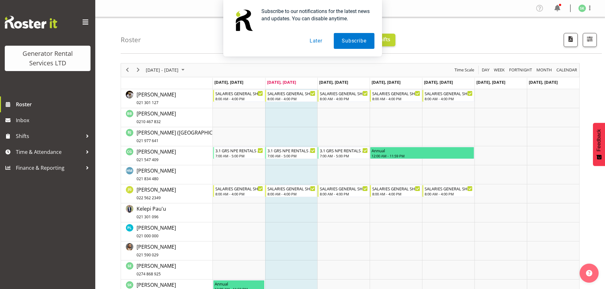
click at [317, 40] on button "Later" at bounding box center [316, 41] width 29 height 16
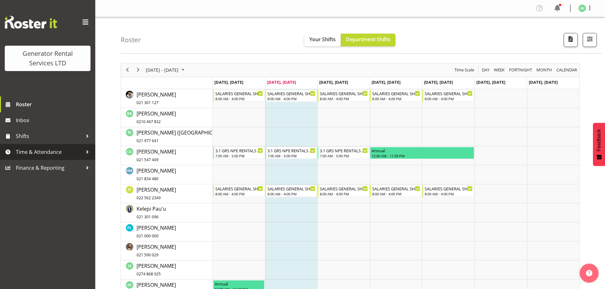
click at [45, 152] on span "Time & Attendance" at bounding box center [49, 152] width 67 height 10
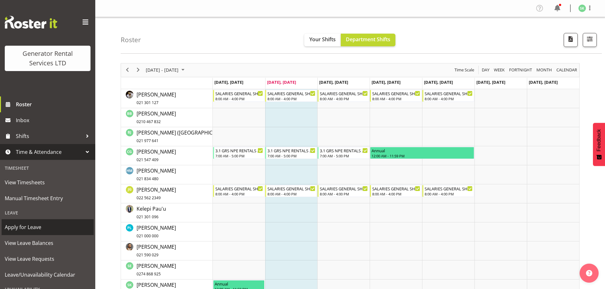
click at [31, 226] on span "Apply for Leave" at bounding box center [48, 228] width 86 height 10
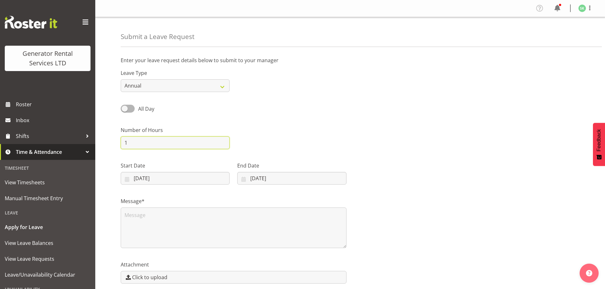
click at [130, 143] on input "1" at bounding box center [175, 143] width 109 height 13
type input "50"
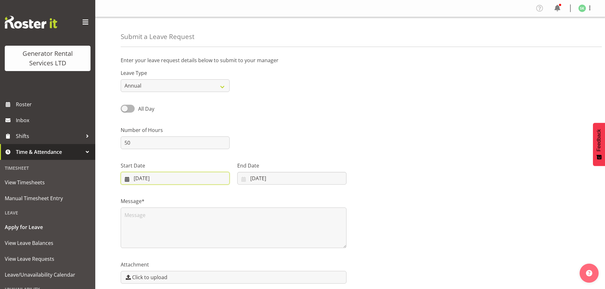
click at [143, 177] on input "12/08/2025" at bounding box center [175, 178] width 109 height 13
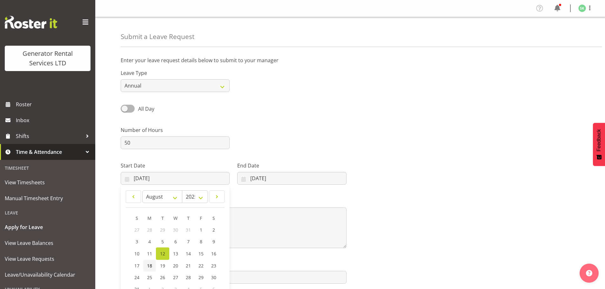
click at [151, 267] on span "18" at bounding box center [149, 266] width 5 height 6
type input "18/08/2025"
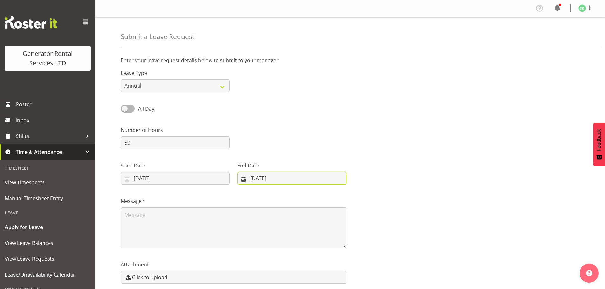
click at [258, 178] on input "12/08/2025" at bounding box center [291, 178] width 109 height 13
click at [314, 266] on span "22" at bounding box center [313, 266] width 5 height 6
type input "22/08/2025"
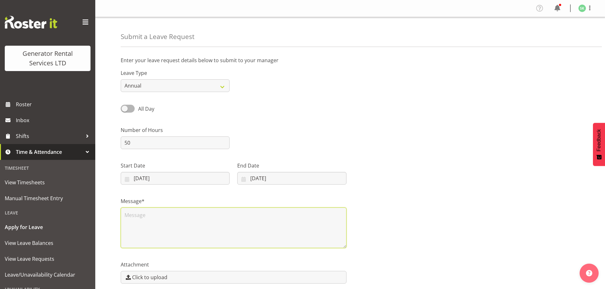
click at [133, 215] on textarea at bounding box center [234, 228] width 226 height 41
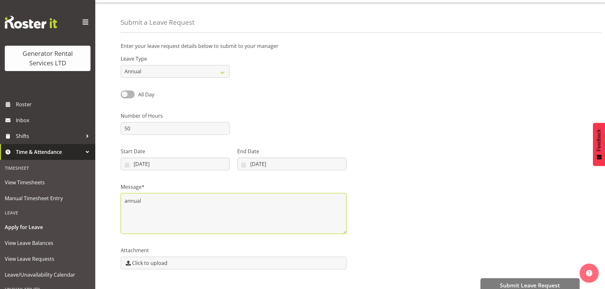
scroll to position [27, 0]
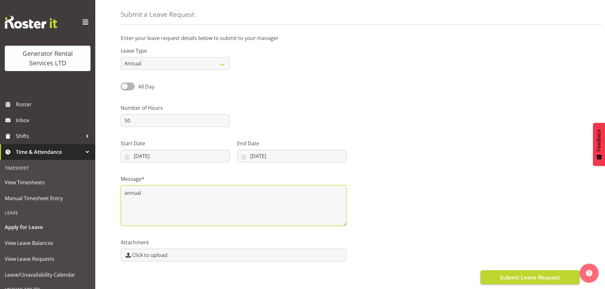
type textarea "annual"
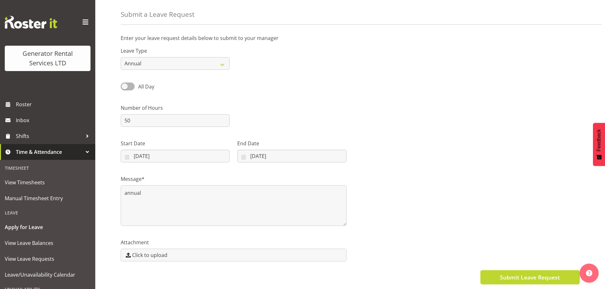
click at [518, 274] on span "Submit Leave Request" at bounding box center [530, 278] width 60 height 8
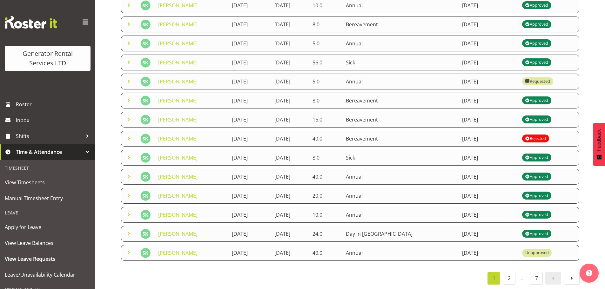
scroll to position [110, 0]
click at [535, 272] on link "7" at bounding box center [536, 278] width 13 height 13
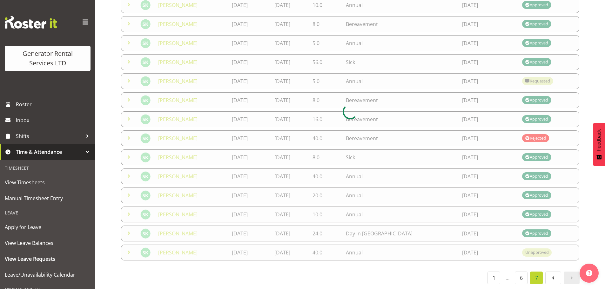
scroll to position [28, 0]
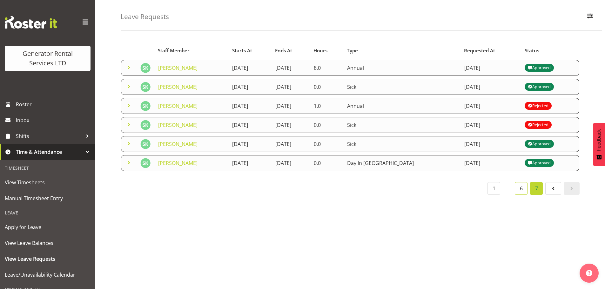
click at [522, 182] on link "6" at bounding box center [521, 188] width 13 height 13
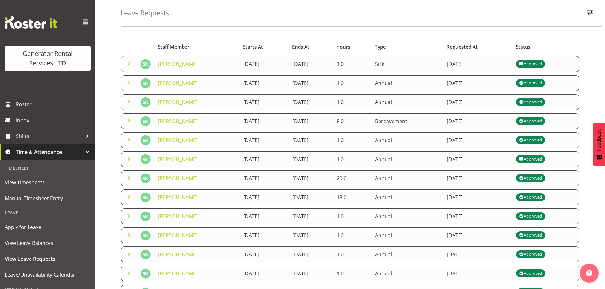
scroll to position [110, 0]
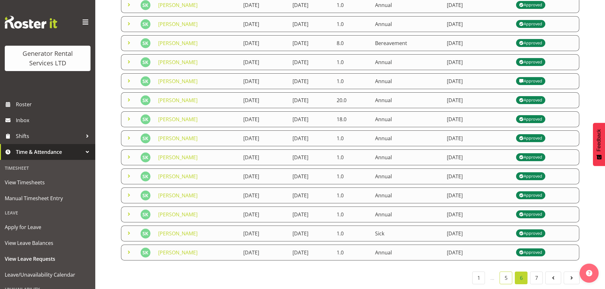
click at [507, 272] on link "5" at bounding box center [506, 278] width 13 height 13
click at [520, 275] on link "6" at bounding box center [521, 278] width 13 height 13
click at [538, 276] on link "7" at bounding box center [536, 278] width 13 height 13
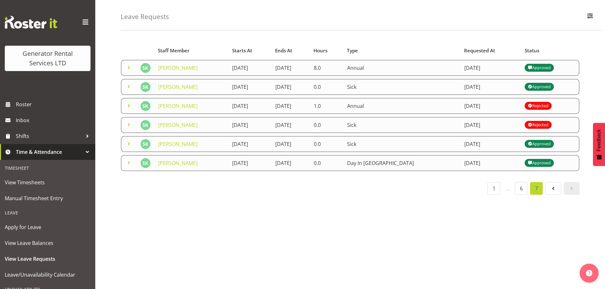
scroll to position [28, 0]
click at [494, 186] on link "1" at bounding box center [494, 188] width 13 height 13
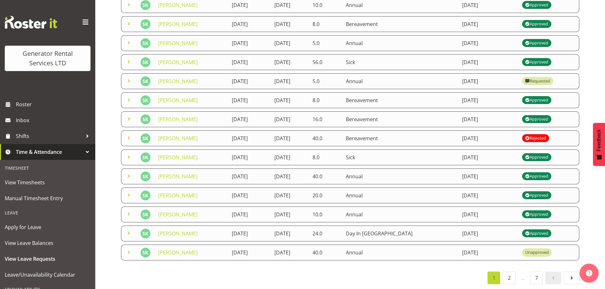
scroll to position [110, 0]
click at [511, 272] on link "2" at bounding box center [509, 278] width 13 height 13
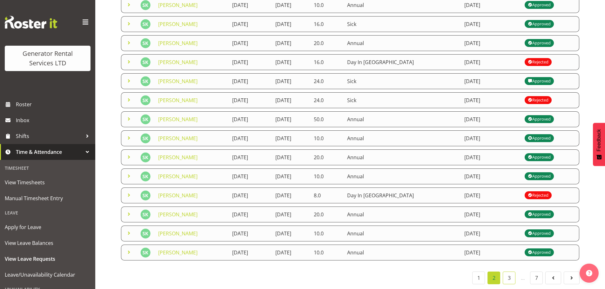
click at [512, 274] on link "3" at bounding box center [509, 278] width 13 height 13
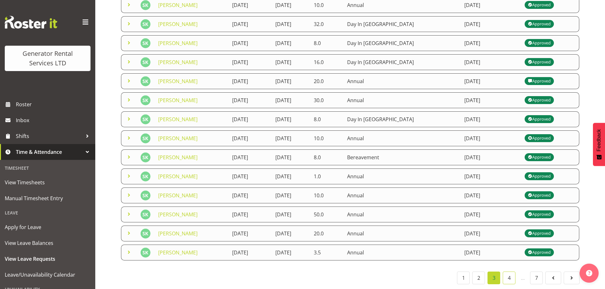
click at [512, 274] on link "4" at bounding box center [509, 278] width 13 height 13
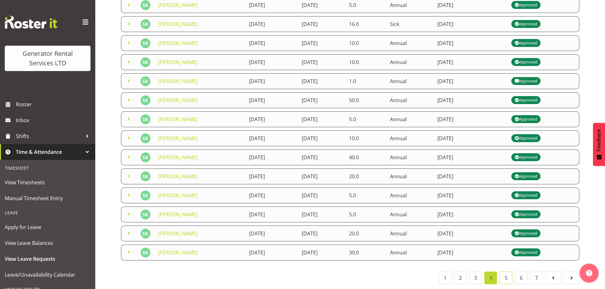
click at [505, 274] on link "5" at bounding box center [506, 278] width 13 height 13
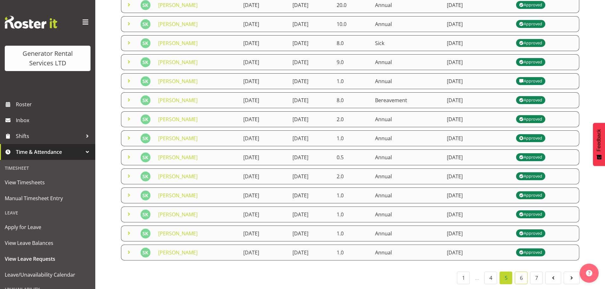
click at [521, 273] on link "6" at bounding box center [521, 278] width 13 height 13
click at [535, 274] on link "7" at bounding box center [536, 278] width 13 height 13
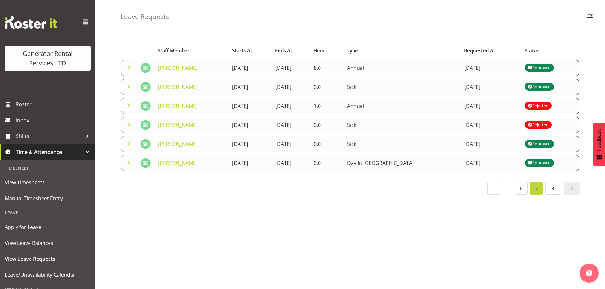
scroll to position [0, 0]
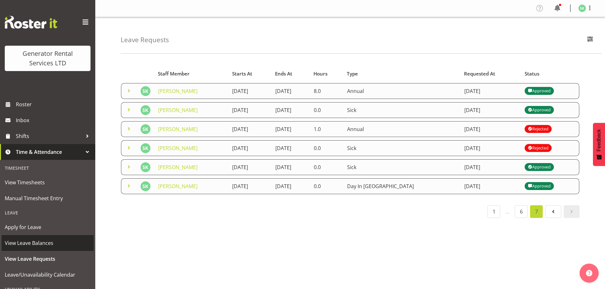
click at [40, 246] on span "View Leave Balances" at bounding box center [48, 244] width 86 height 10
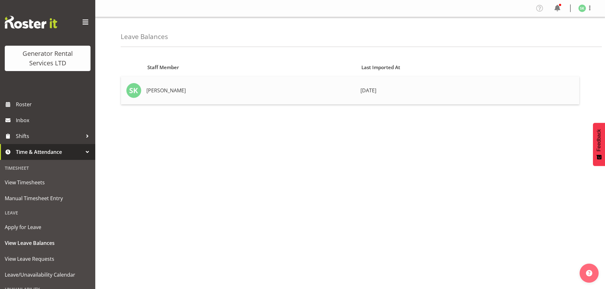
click at [179, 91] on td "[PERSON_NAME]" at bounding box center [251, 91] width 214 height 28
click at [157, 92] on td "[PERSON_NAME]" at bounding box center [251, 91] width 214 height 28
click at [133, 91] on img at bounding box center [133, 90] width 15 height 15
click at [371, 90] on span "7 days ago" at bounding box center [369, 90] width 16 height 7
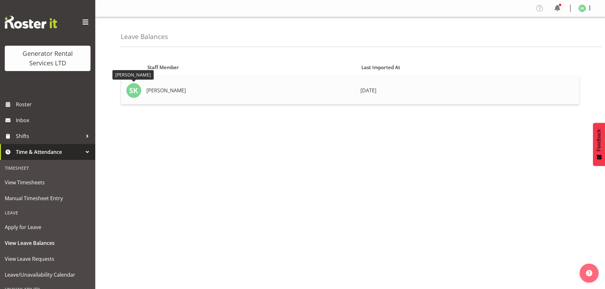
click at [136, 89] on img at bounding box center [133, 90] width 15 height 15
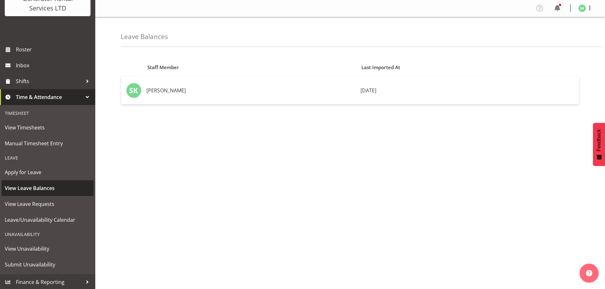
scroll to position [56, 0]
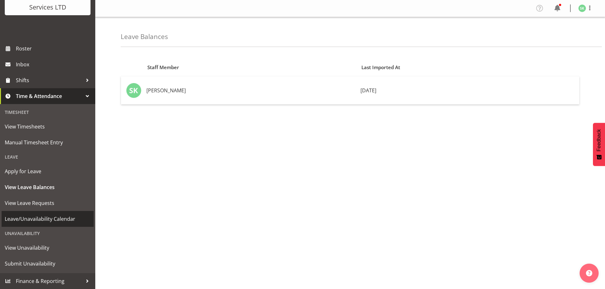
click at [56, 220] on span "Leave/Unavailability Calendar" at bounding box center [48, 220] width 86 height 10
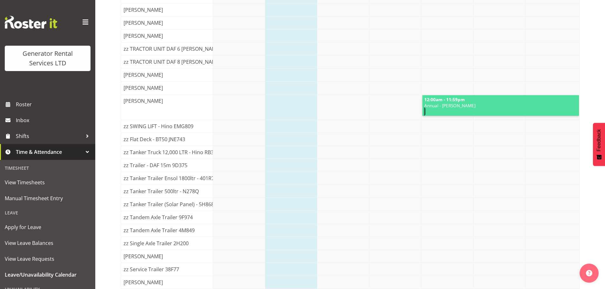
scroll to position [1211, 0]
